Goal: Task Accomplishment & Management: Use online tool/utility

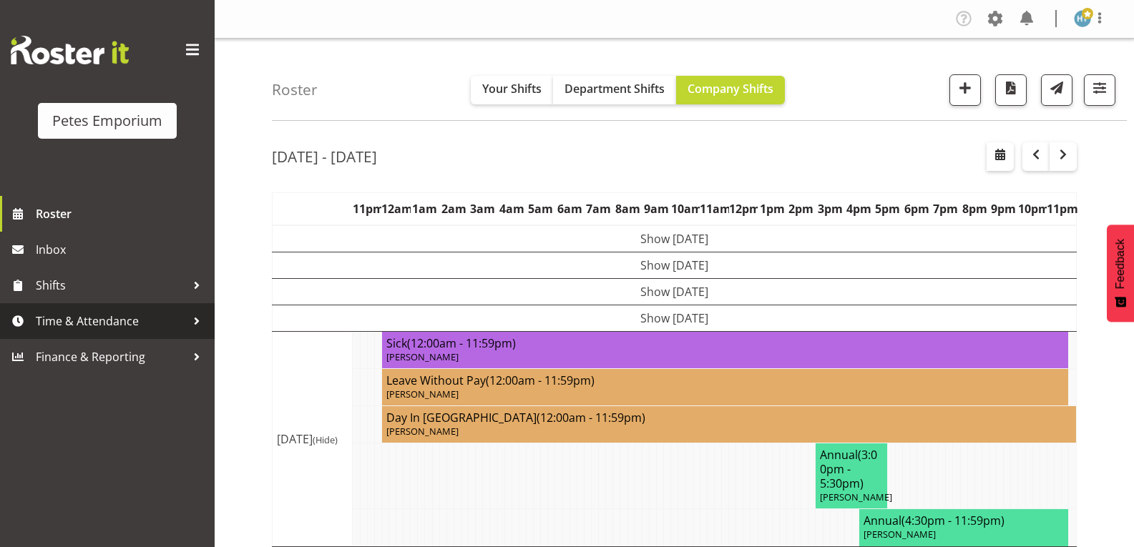
click at [98, 323] on span "Time & Attendance" at bounding box center [111, 320] width 150 height 21
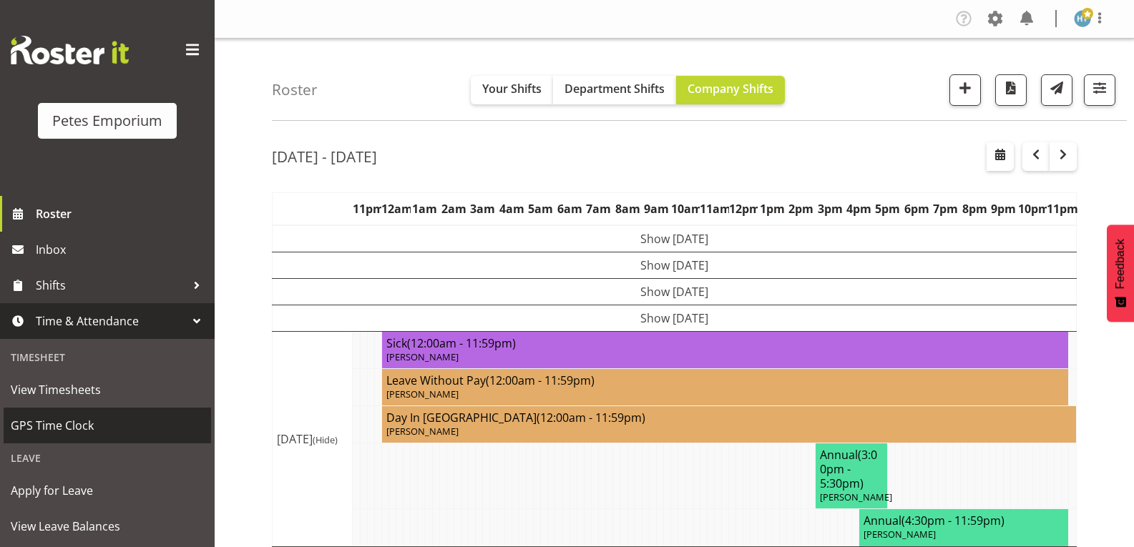
click at [58, 426] on span "GPS Time Clock" at bounding box center [107, 425] width 193 height 21
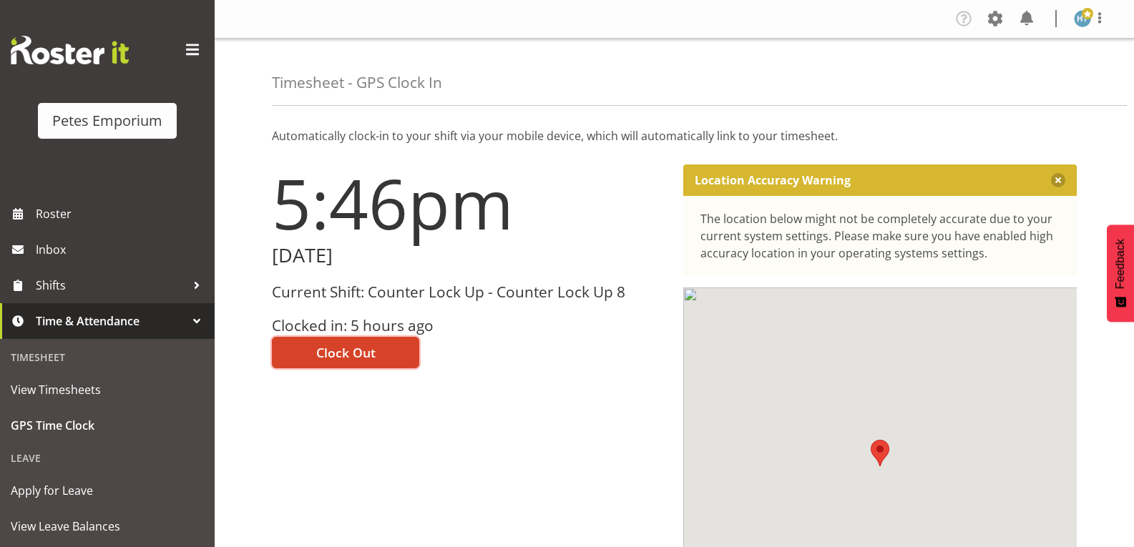
click at [361, 351] on span "Clock Out" at bounding box center [345, 352] width 59 height 19
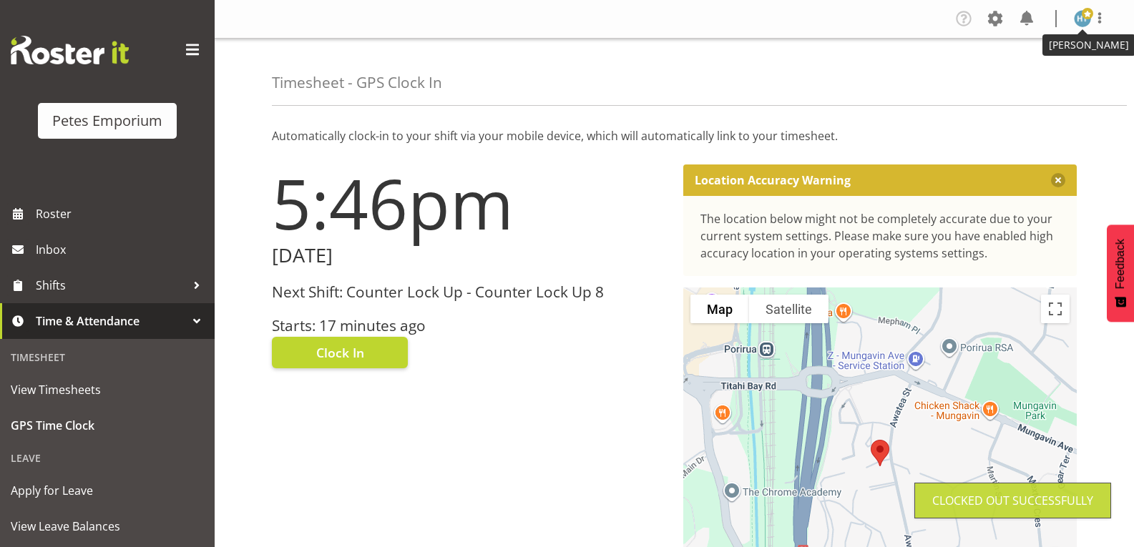
click at [1081, 16] on span at bounding box center [1086, 13] width 11 height 11
click at [1006, 77] on link "Log Out" at bounding box center [1038, 75] width 137 height 26
